Goal: Task Accomplishment & Management: Manage account settings

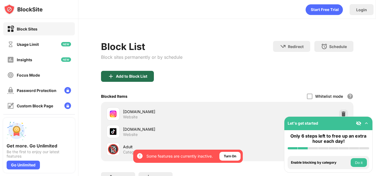
click at [130, 78] on div "Add to Block List" at bounding box center [131, 76] width 31 height 4
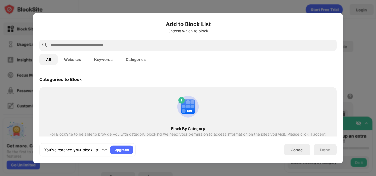
click at [121, 43] on input "text" at bounding box center [192, 45] width 284 height 7
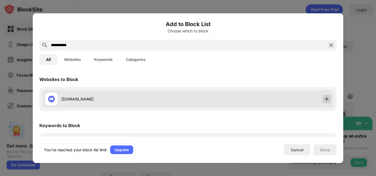
type input "**********"
click at [324, 99] on img at bounding box center [327, 99] width 6 height 6
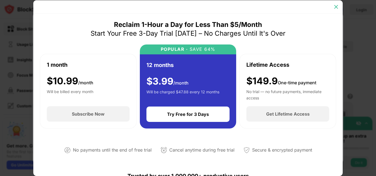
click at [338, 10] on div at bounding box center [336, 6] width 9 height 9
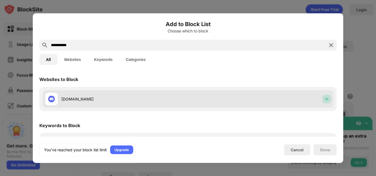
click at [324, 98] on img at bounding box center [327, 99] width 6 height 6
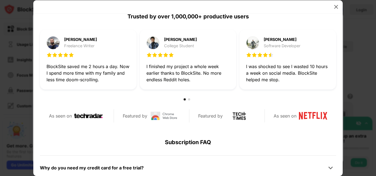
scroll to position [262, 0]
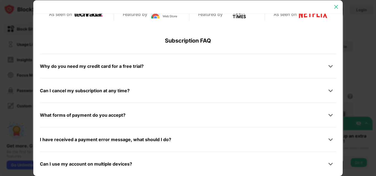
click at [337, 8] on img at bounding box center [336, 7] width 6 height 6
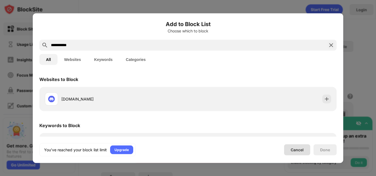
click at [303, 151] on div "Cancel" at bounding box center [297, 150] width 13 height 5
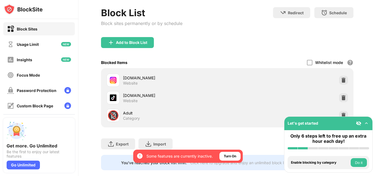
scroll to position [34, 0]
click at [341, 114] on img at bounding box center [344, 116] width 6 height 6
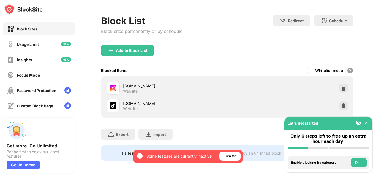
scroll to position [30, 0]
click at [133, 50] on div "Add to Block List" at bounding box center [127, 50] width 53 height 11
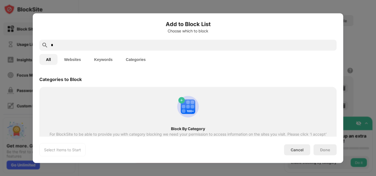
click at [139, 44] on input "*" at bounding box center [192, 45] width 284 height 7
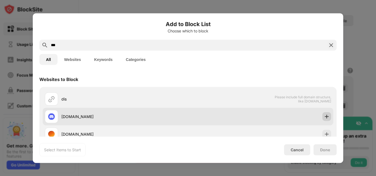
type input "***"
click at [325, 115] on div at bounding box center [326, 116] width 9 height 9
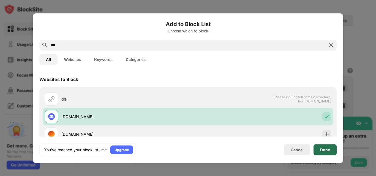
click at [325, 148] on div "Done" at bounding box center [325, 150] width 10 height 4
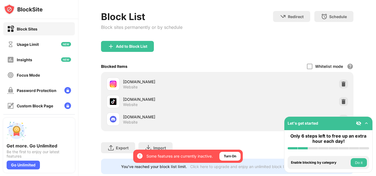
scroll to position [34, 0]
